Goal: Task Accomplishment & Management: Use online tool/utility

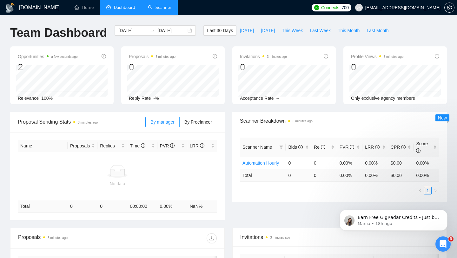
click at [157, 7] on link "Scanner" at bounding box center [159, 7] width 23 height 5
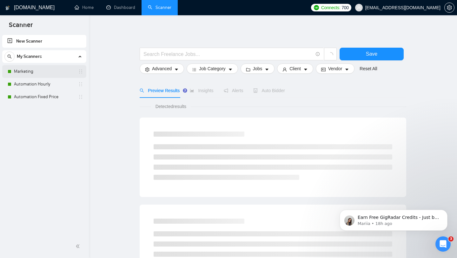
click at [62, 70] on link "Marketing" at bounding box center [44, 71] width 60 height 13
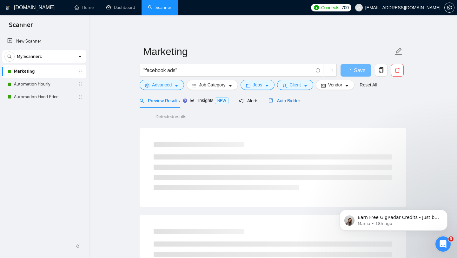
click at [292, 98] on span "Auto Bidder" at bounding box center [284, 100] width 31 height 5
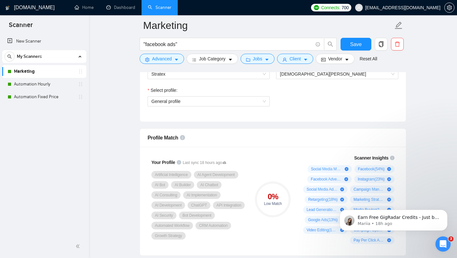
scroll to position [351, 0]
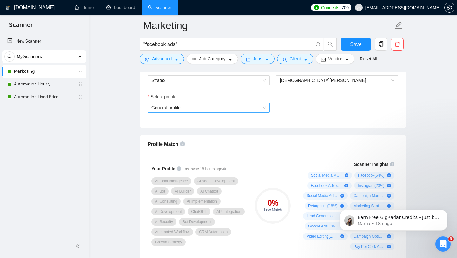
click at [238, 109] on span "General profile" at bounding box center [208, 108] width 115 height 10
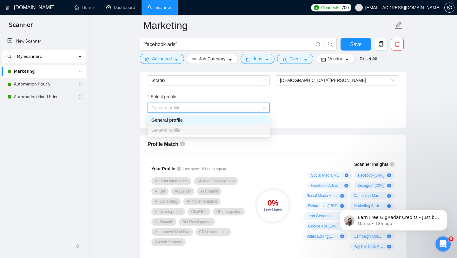
click at [309, 109] on div "Select profile: General profile" at bounding box center [272, 106] width 257 height 27
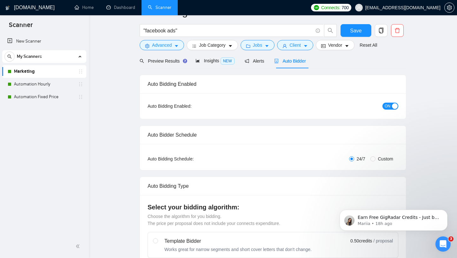
scroll to position [0, 0]
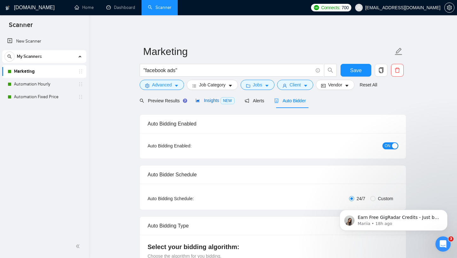
click at [206, 99] on span "Insights NEW" at bounding box center [215, 100] width 39 height 5
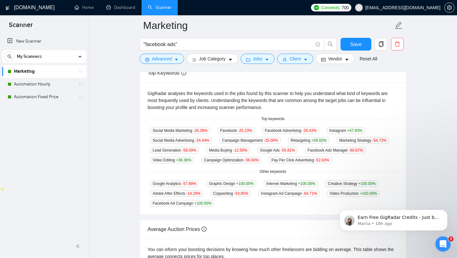
scroll to position [130, 0]
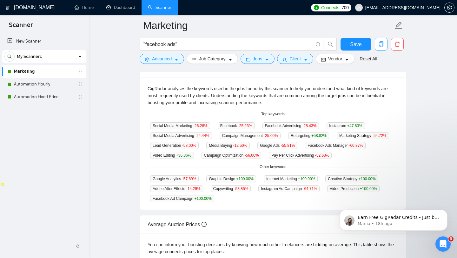
click at [380, 44] on icon "copy" at bounding box center [381, 44] width 6 height 6
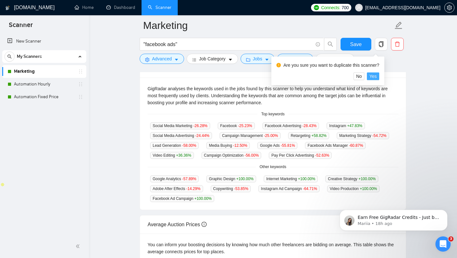
click at [377, 75] on span "Yes" at bounding box center [373, 76] width 7 height 7
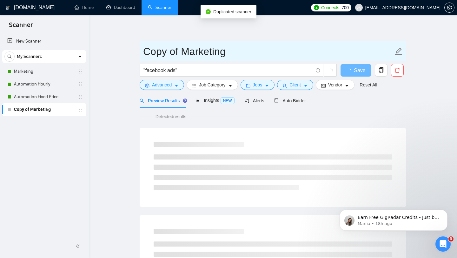
click at [178, 53] on input "Copy of Marketing" at bounding box center [268, 52] width 250 height 16
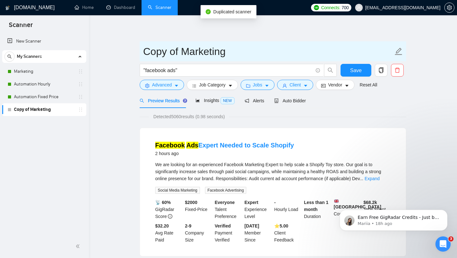
click at [178, 53] on input "Copy of Marketing" at bounding box center [268, 52] width 250 height 16
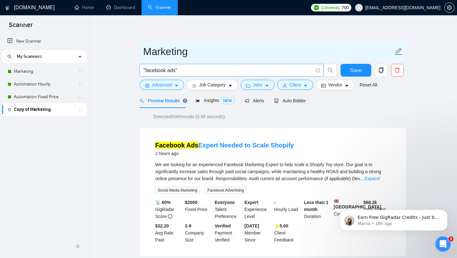
type input "Marketing"
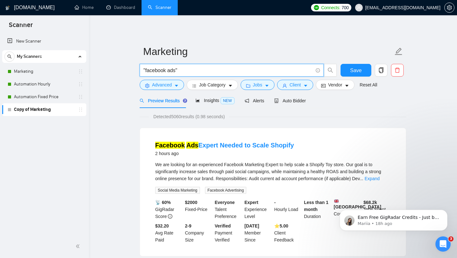
drag, startPoint x: 176, startPoint y: 70, endPoint x: 146, endPoint y: 70, distance: 30.2
click at [146, 70] on input ""facebook ads"" at bounding box center [229, 70] width 170 height 8
type input ""marketing""
click at [346, 100] on div "Preview Results Insights NEW Alerts Auto Bidder" at bounding box center [273, 100] width 267 height 15
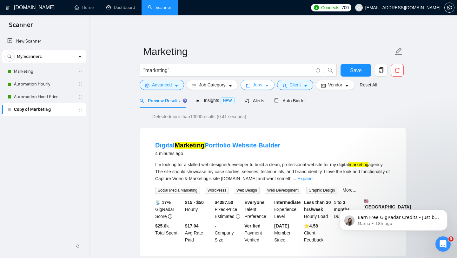
click at [269, 84] on icon "caret-down" at bounding box center [267, 86] width 4 height 4
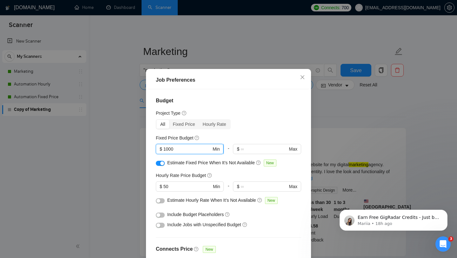
click at [166, 149] on input "1000" at bounding box center [188, 148] width 48 height 7
type input "2000"
click at [186, 126] on div "Fixed Price" at bounding box center [184, 124] width 30 height 9
click at [169, 120] on input "Fixed Price" at bounding box center [169, 120] width 0 height 0
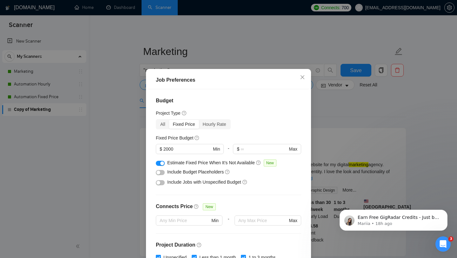
scroll to position [135, 0]
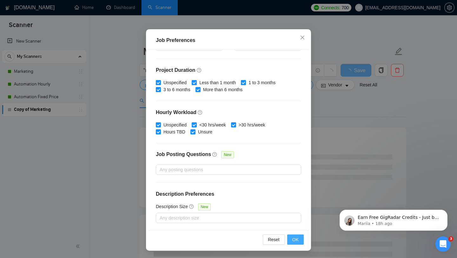
click at [293, 217] on span "OK" at bounding box center [295, 239] width 6 height 7
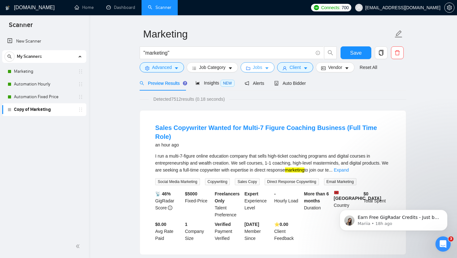
scroll to position [19, 0]
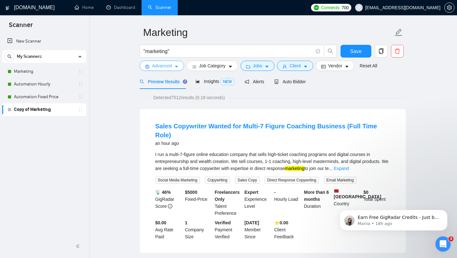
click at [181, 65] on button "Advanced" at bounding box center [162, 66] width 44 height 10
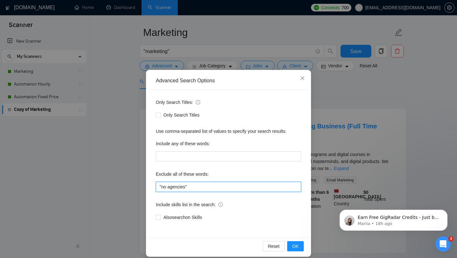
click at [209, 190] on input ""no agencies"" at bounding box center [228, 187] width 145 height 10
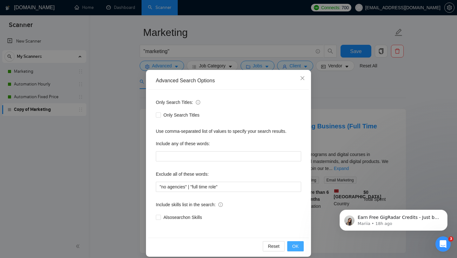
click at [296, 217] on span "OK" at bounding box center [295, 246] width 6 height 7
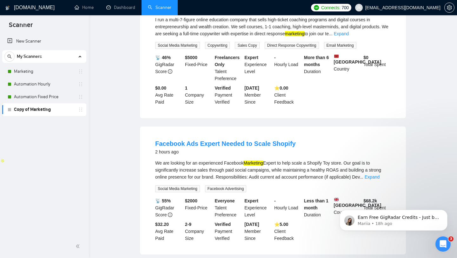
scroll to position [0, 0]
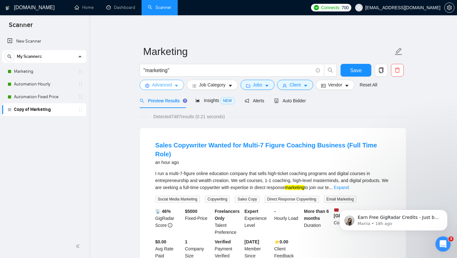
click at [174, 82] on button "Advanced" at bounding box center [162, 85] width 44 height 10
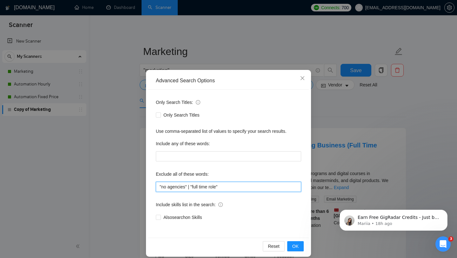
drag, startPoint x: 223, startPoint y: 186, endPoint x: 192, endPoint y: 187, distance: 30.5
click at [192, 187] on input ""no agencies" | "full time role"" at bounding box center [228, 187] width 145 height 10
type input ""no agencies" |"
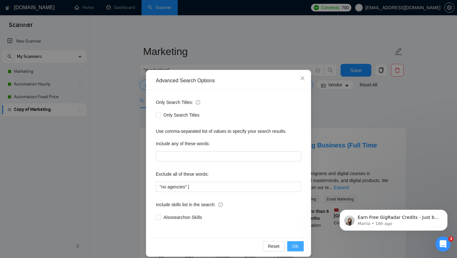
click at [294, 217] on span "OK" at bounding box center [295, 246] width 6 height 7
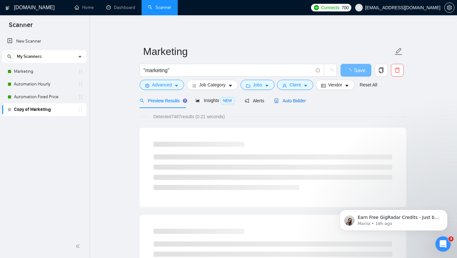
click at [292, 101] on span "Auto Bidder" at bounding box center [289, 100] width 31 height 5
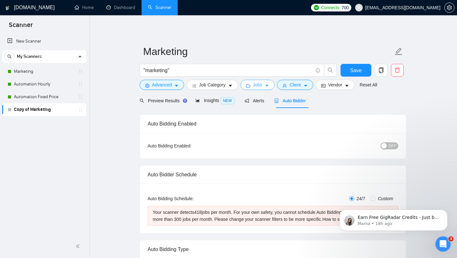
click at [263, 83] on span "Jobs" at bounding box center [258, 84] width 10 height 7
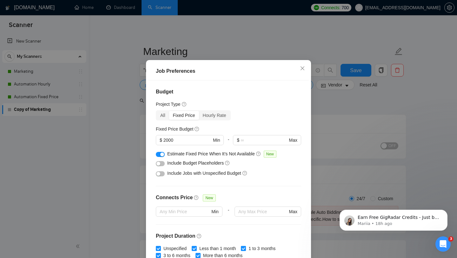
click at [163, 156] on div "button" at bounding box center [162, 154] width 4 height 4
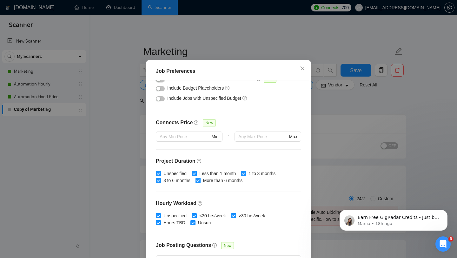
scroll to position [135, 0]
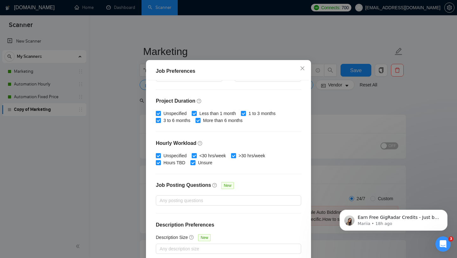
click at [335, 141] on div "Job Preferences Budget Project Type All Fixed Price Hourly Rate Fixed Price Bud…" at bounding box center [228, 129] width 457 height 258
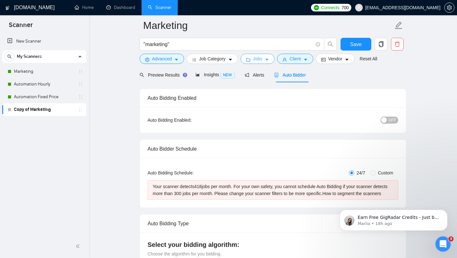
scroll to position [30, 0]
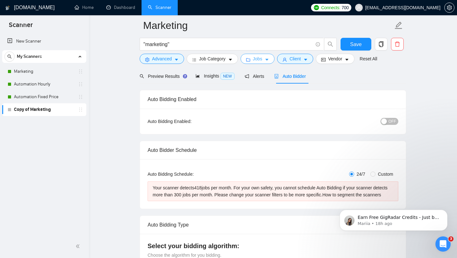
click at [267, 59] on button "Jobs" at bounding box center [258, 59] width 34 height 10
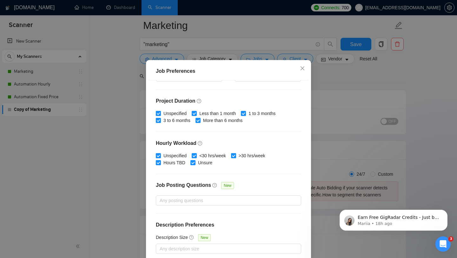
scroll to position [40, 0]
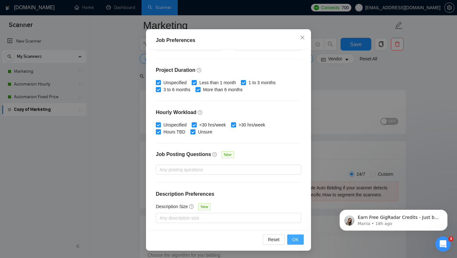
click at [298, 217] on span "OK" at bounding box center [295, 239] width 6 height 7
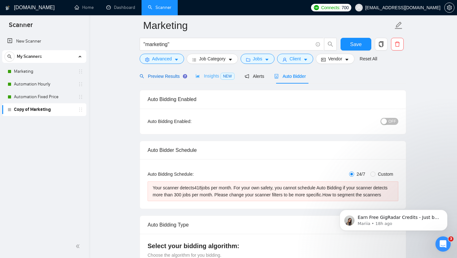
click at [167, 76] on span "Preview Results" at bounding box center [163, 76] width 46 height 5
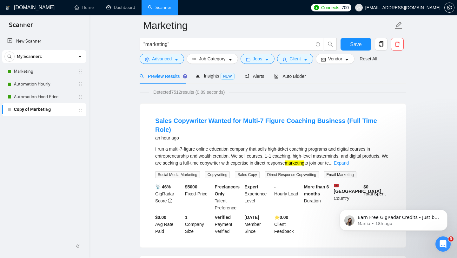
scroll to position [31, 0]
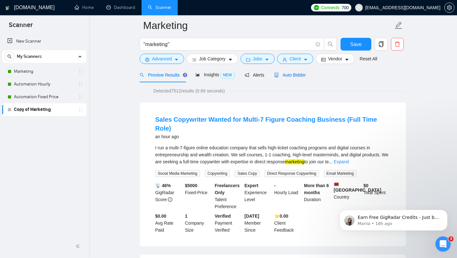
click at [296, 74] on span "Auto Bidder" at bounding box center [289, 74] width 31 height 5
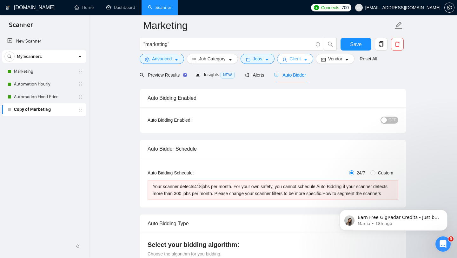
click at [293, 59] on span "Client" at bounding box center [295, 58] width 11 height 7
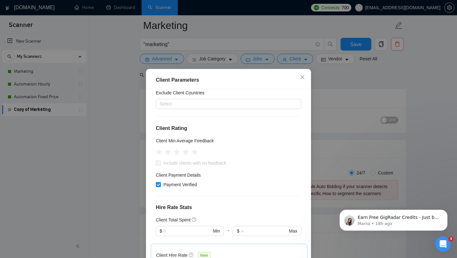
scroll to position [65, 0]
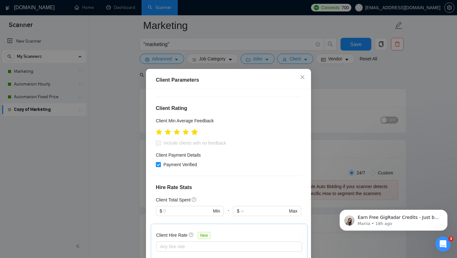
click at [197, 132] on icon "star" at bounding box center [194, 132] width 7 height 6
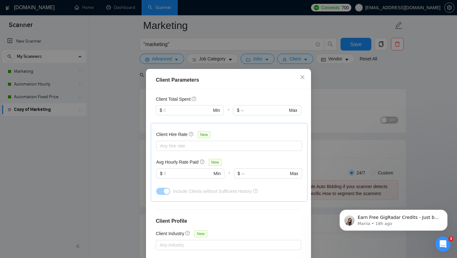
scroll to position [215, 0]
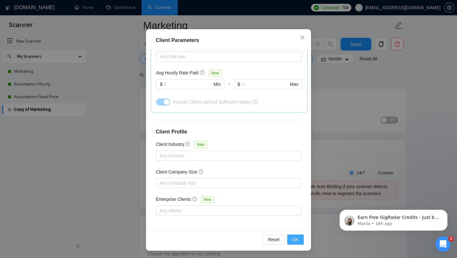
click at [298, 217] on span "OK" at bounding box center [295, 239] width 6 height 7
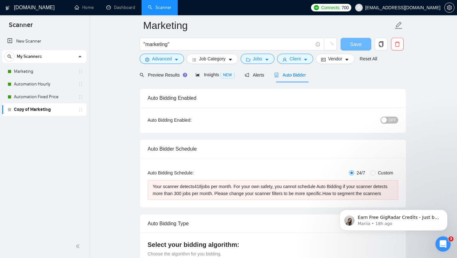
scroll to position [9, 0]
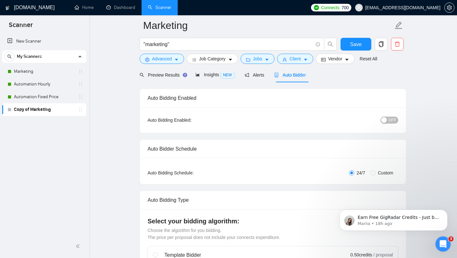
click at [384, 123] on button "OFF" at bounding box center [390, 120] width 18 height 7
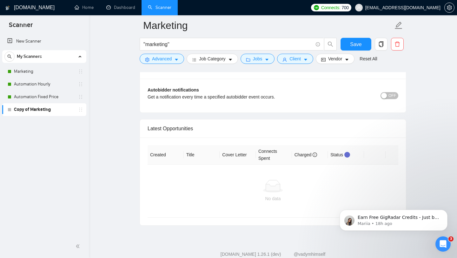
scroll to position [1507, 0]
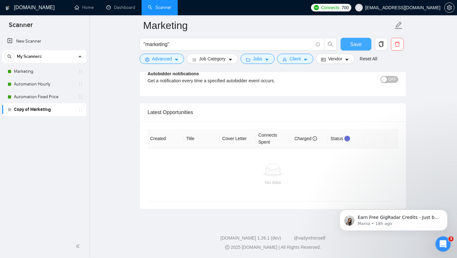
click at [357, 41] on span "Save" at bounding box center [355, 44] width 11 height 8
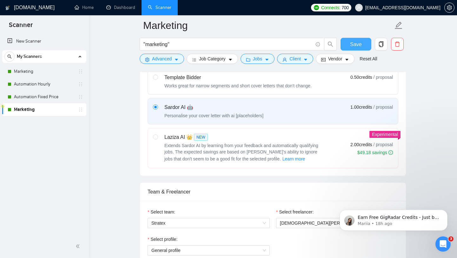
scroll to position [136, 0]
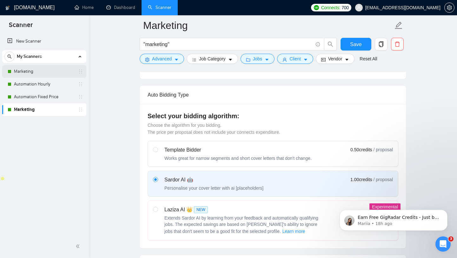
click at [46, 69] on link "Marketing" at bounding box center [44, 71] width 60 height 13
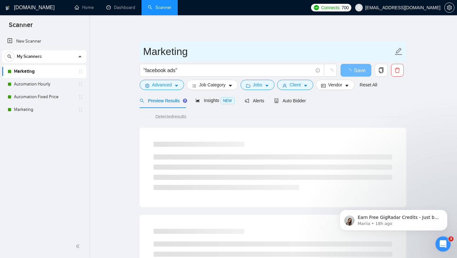
click at [144, 49] on input "Marketing" at bounding box center [268, 52] width 250 height 16
type input "Facebook Marketing"
